Goal: Information Seeking & Learning: Learn about a topic

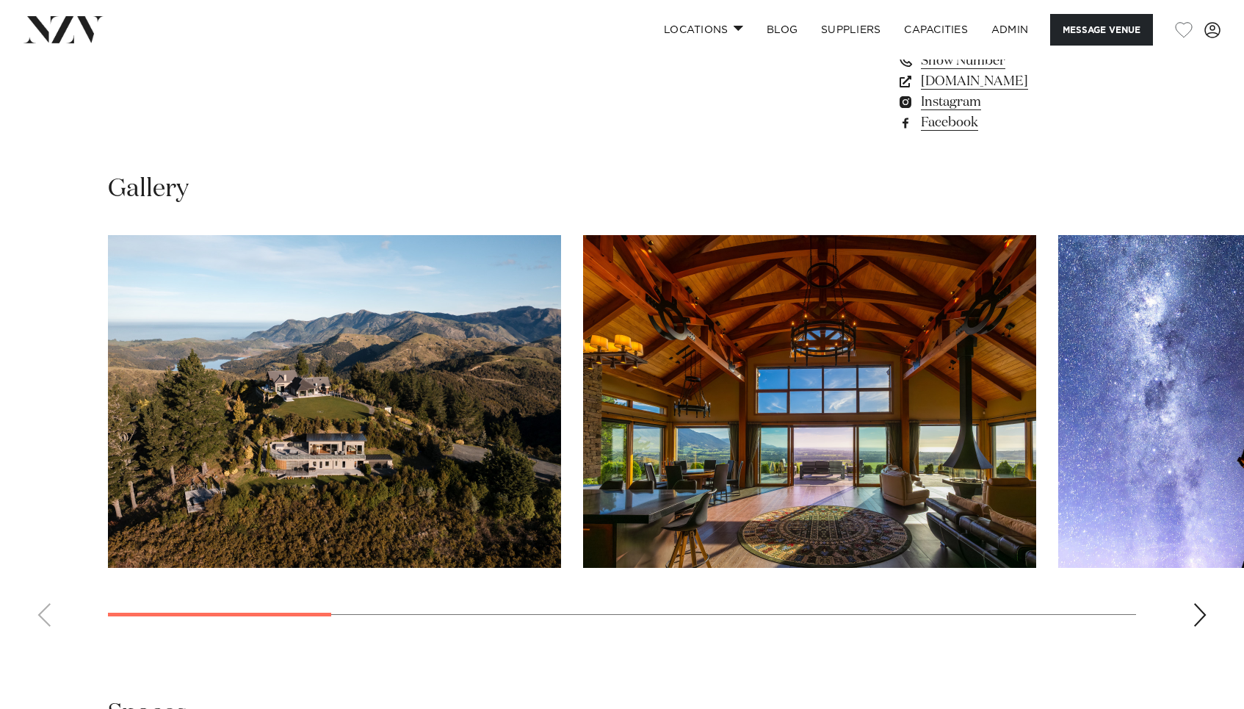
scroll to position [1340, 0]
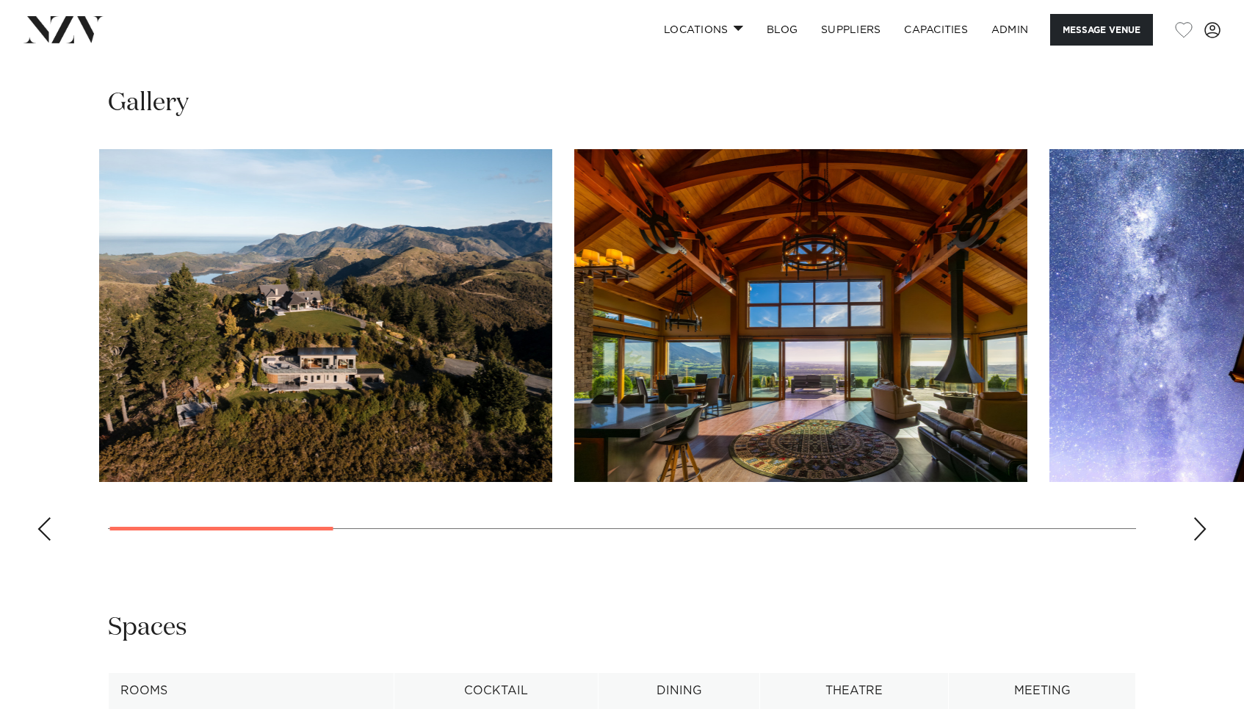
click at [374, 326] on img "1 / 10" at bounding box center [325, 315] width 453 height 333
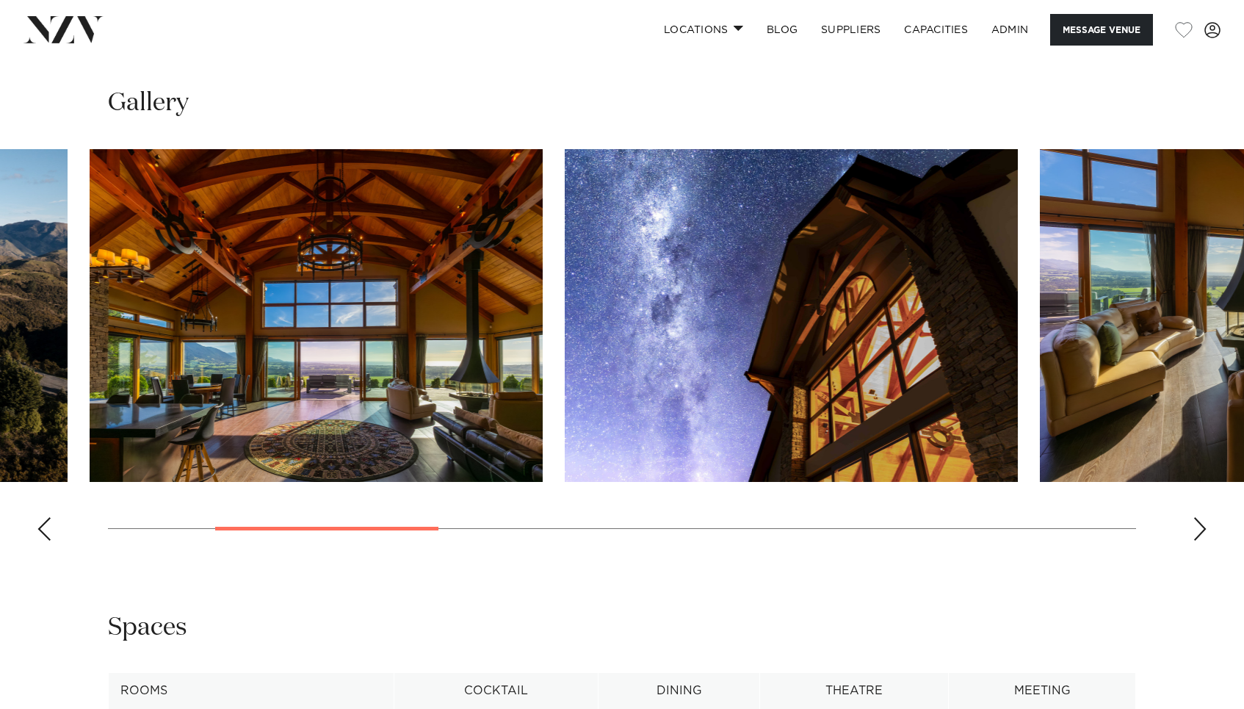
click at [565, 247] on img "3 / 10" at bounding box center [791, 315] width 453 height 333
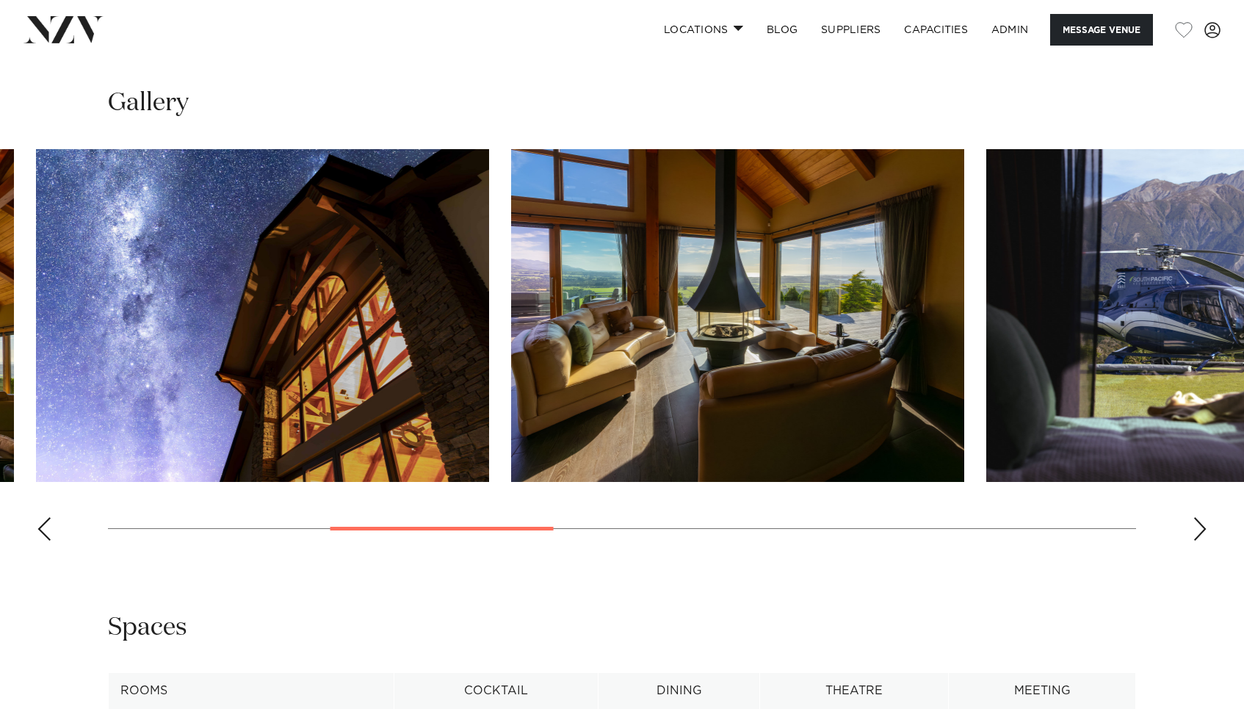
click at [492, 292] on swiper-container at bounding box center [622, 350] width 1244 height 403
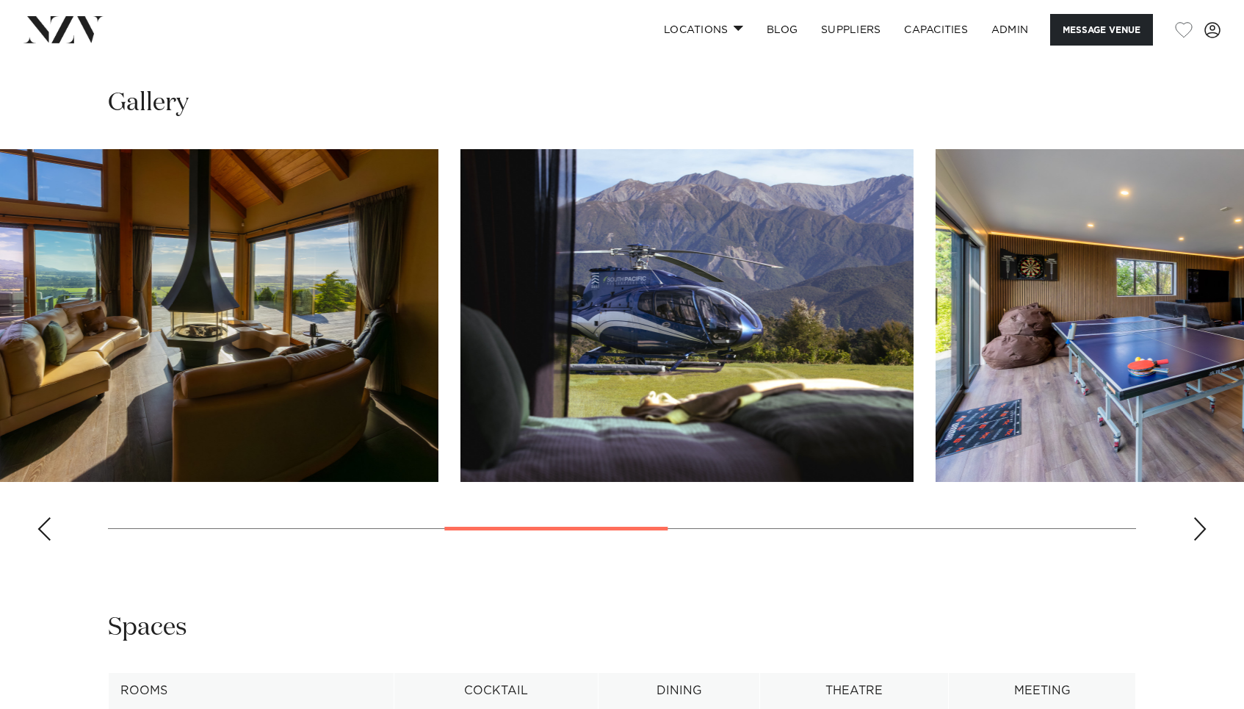
click at [460, 258] on img "5 / 10" at bounding box center [686, 315] width 453 height 333
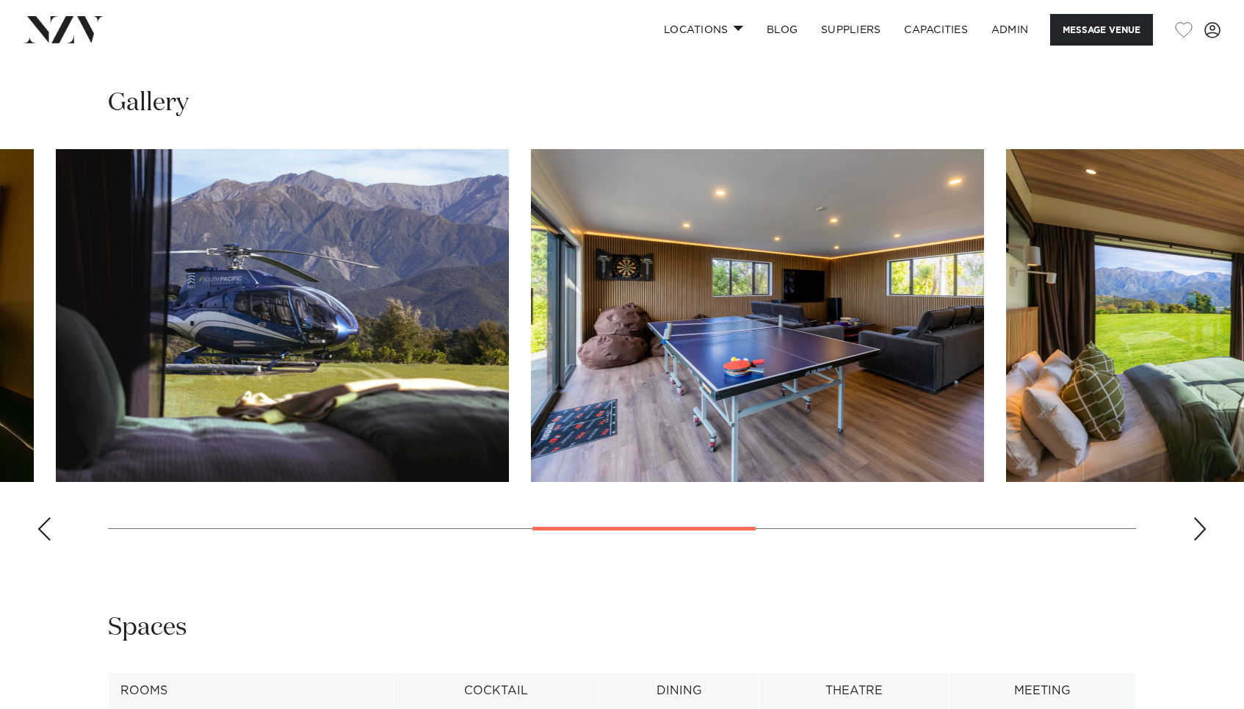
click at [126, 248] on img "5 / 10" at bounding box center [282, 315] width 453 height 333
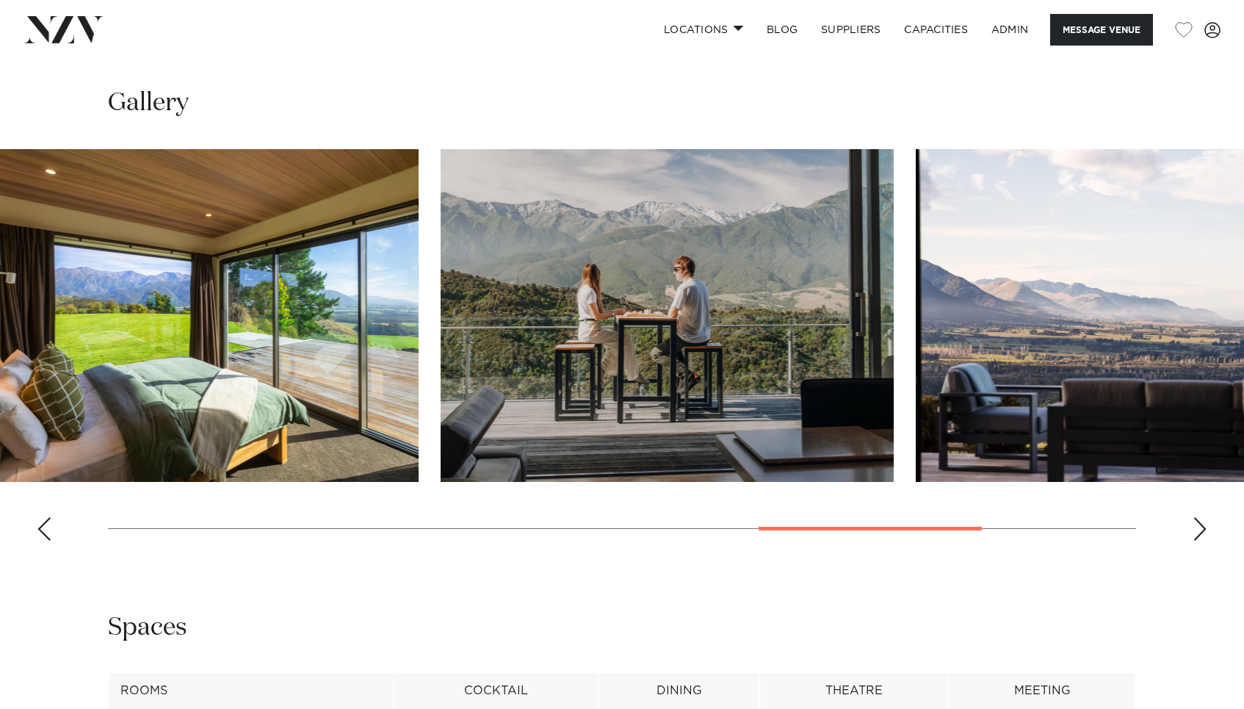
click at [125, 296] on img "7 / 10" at bounding box center [191, 315] width 453 height 333
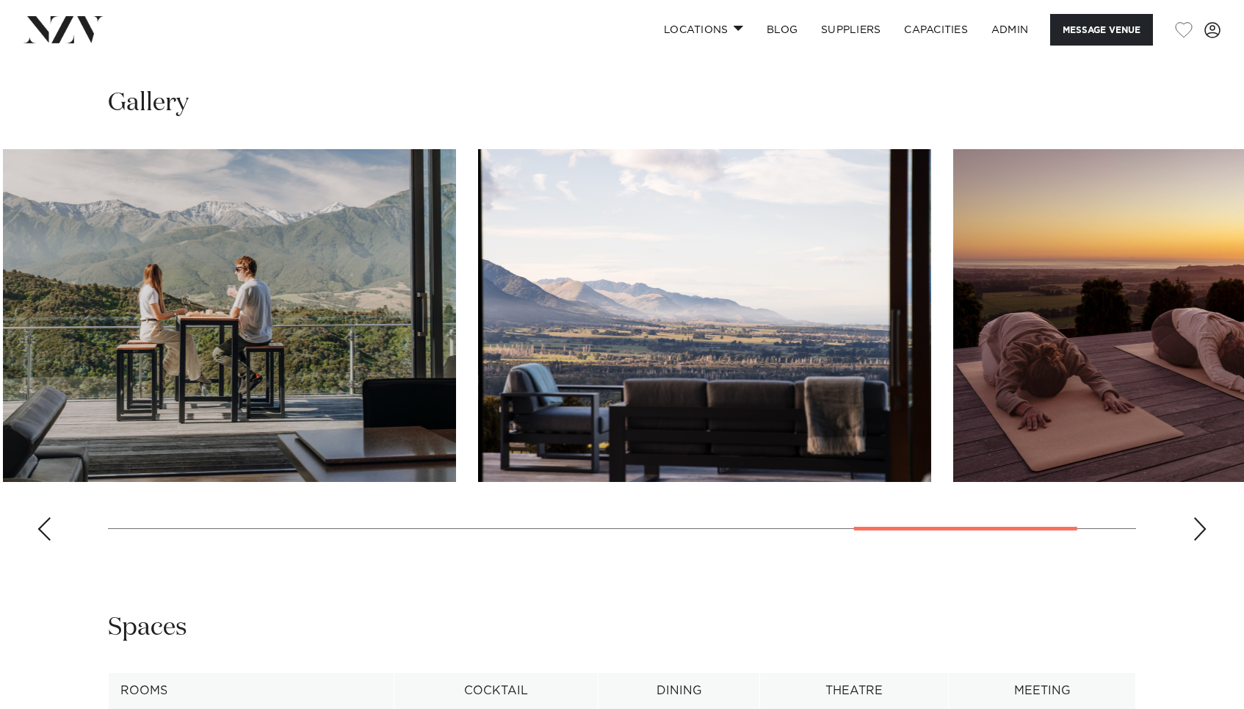
click at [65, 246] on swiper-container at bounding box center [622, 350] width 1244 height 403
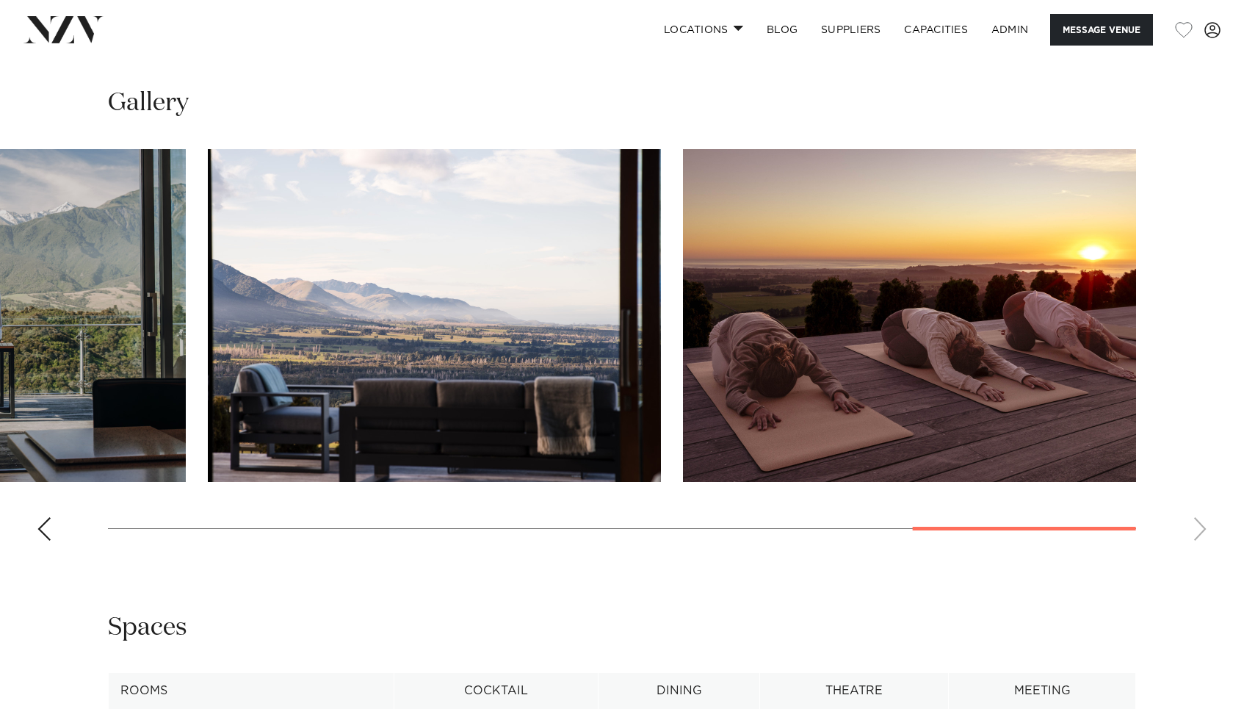
drag, startPoint x: 72, startPoint y: 31, endPoint x: 70, endPoint y: 12, distance: 18.4
